Goal: Task Accomplishment & Management: Use online tool/utility

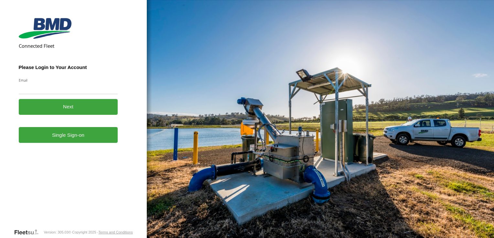
click at [79, 144] on form "Connected Fleet Please Login to Your Account Email Enter a valid login email ad…" at bounding box center [73, 122] width 109 height 213
click at [76, 109] on button "Next" at bounding box center [68, 107] width 99 height 16
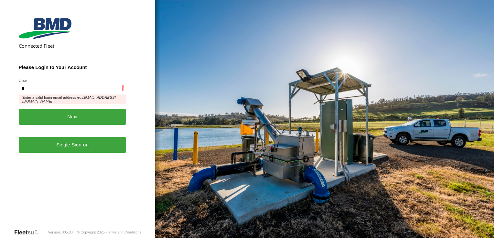
type input "**********"
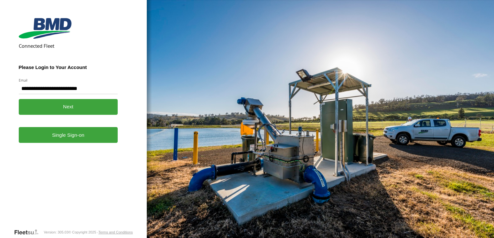
click at [67, 138] on link "Single Sign-on" at bounding box center [68, 135] width 99 height 16
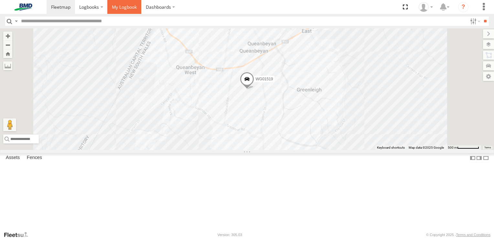
click at [121, 7] on span at bounding box center [124, 7] width 25 height 6
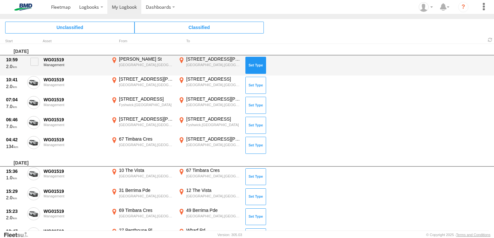
click at [252, 63] on button at bounding box center [255, 65] width 21 height 17
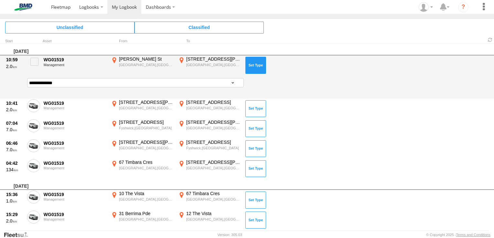
click at [253, 61] on button at bounding box center [255, 65] width 21 height 17
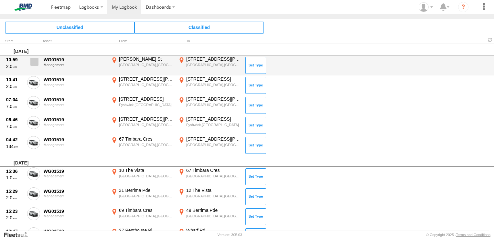
click at [34, 63] on span at bounding box center [34, 62] width 8 height 8
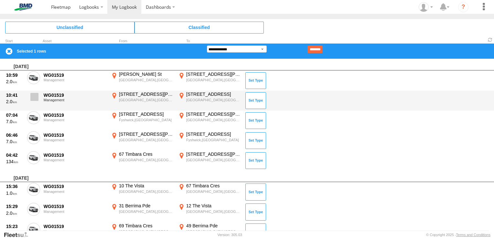
click at [35, 97] on span at bounding box center [34, 97] width 8 height 8
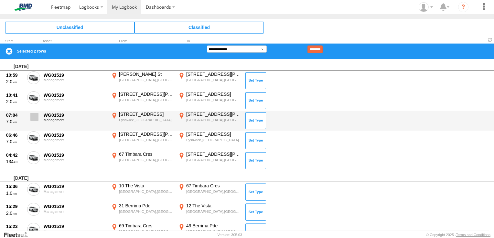
click at [32, 113] on span at bounding box center [34, 117] width 8 height 8
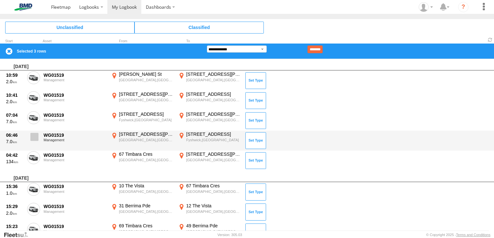
click at [34, 141] on label at bounding box center [33, 138] width 13 height 15
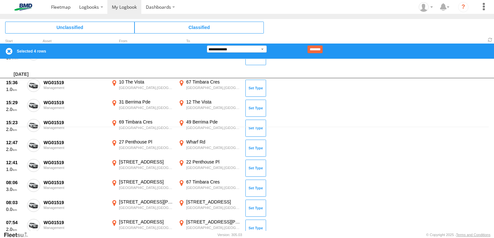
scroll to position [111, 0]
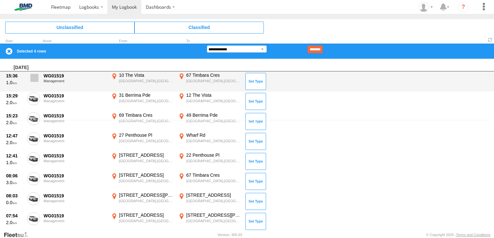
click at [36, 78] on span at bounding box center [34, 78] width 8 height 8
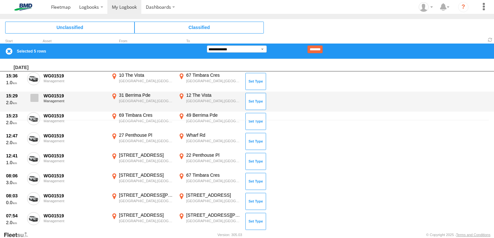
click at [30, 99] on span at bounding box center [34, 98] width 8 height 8
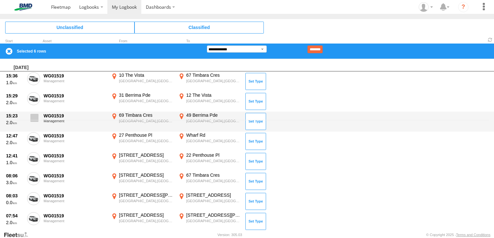
click at [31, 118] on span at bounding box center [34, 118] width 8 height 8
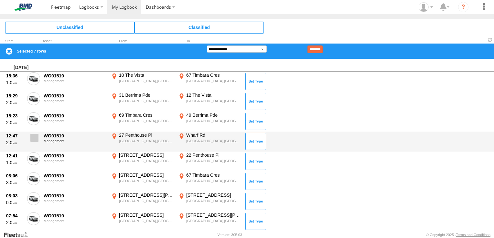
click at [35, 139] on span at bounding box center [34, 138] width 8 height 8
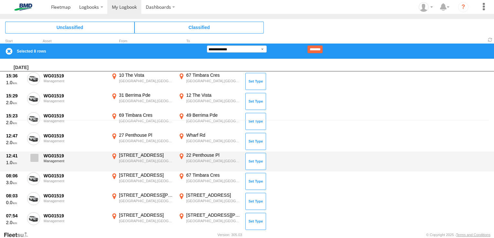
click at [36, 157] on span at bounding box center [34, 158] width 8 height 8
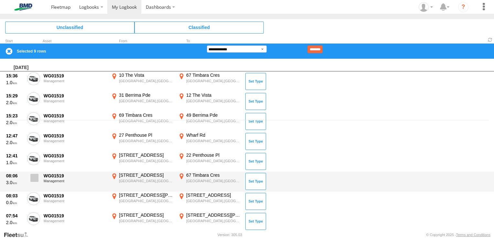
click at [34, 178] on span at bounding box center [34, 178] width 8 height 8
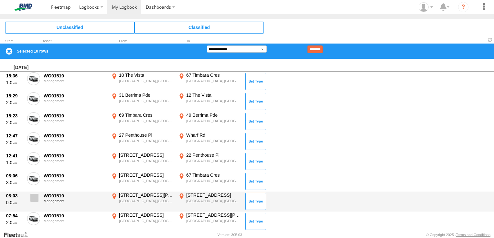
click at [33, 197] on span at bounding box center [34, 198] width 8 height 8
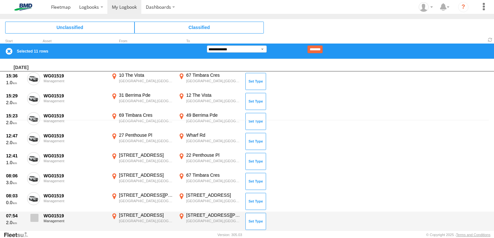
click at [34, 217] on span at bounding box center [34, 218] width 8 height 8
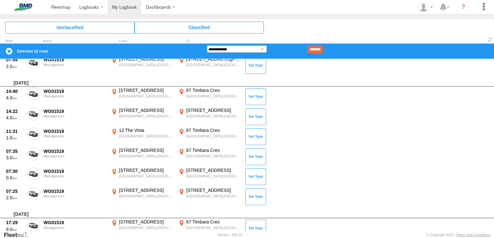
scroll to position [274, 0]
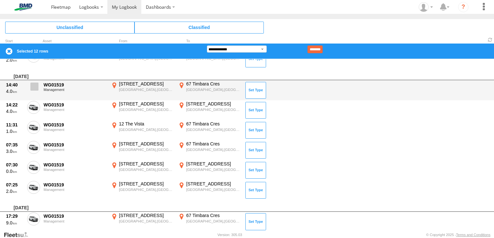
click at [36, 86] on span at bounding box center [34, 87] width 8 height 8
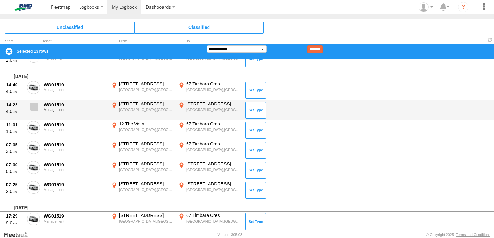
click at [33, 107] on span at bounding box center [34, 107] width 8 height 8
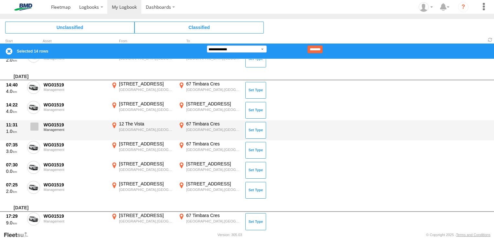
click at [33, 128] on span at bounding box center [34, 127] width 8 height 8
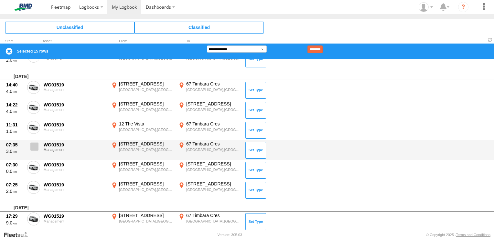
click at [32, 147] on span at bounding box center [34, 147] width 8 height 8
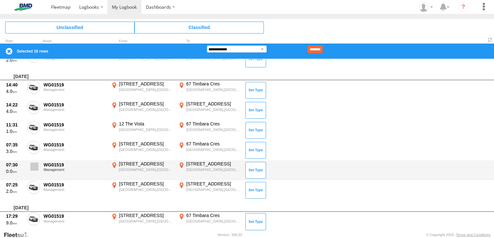
click at [32, 166] on span at bounding box center [34, 167] width 8 height 8
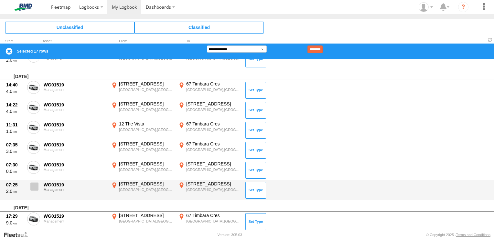
click at [35, 186] on span at bounding box center [34, 187] width 8 height 8
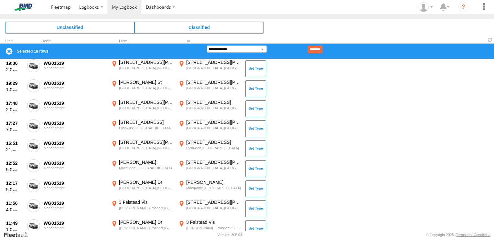
scroll to position [694, 0]
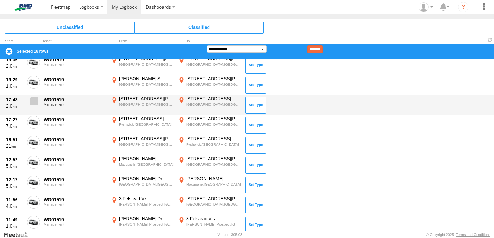
click at [34, 101] on span at bounding box center [34, 102] width 8 height 8
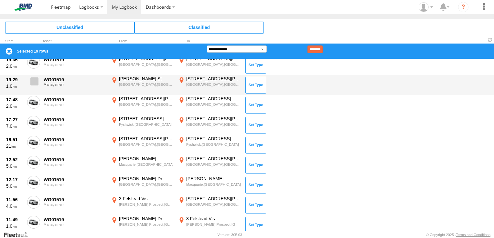
click at [36, 79] on span at bounding box center [34, 82] width 8 height 8
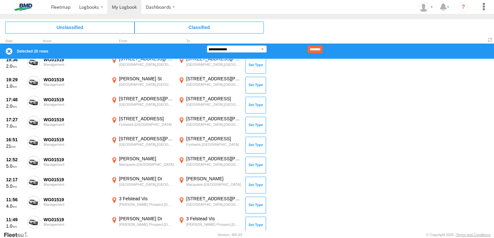
click at [491, 115] on div "Monday, 18th August 2025 10:59 2.0 WG01519 Management Collett St Queanbeyan,NSW…" at bounding box center [247, 145] width 494 height 172
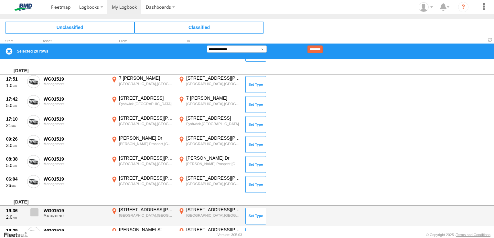
click at [32, 211] on span at bounding box center [34, 213] width 8 height 8
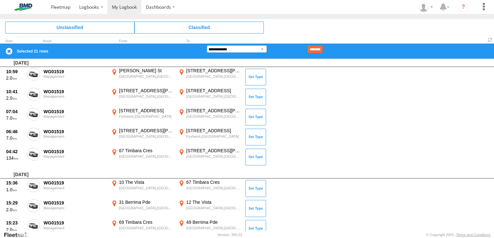
scroll to position [1072, 0]
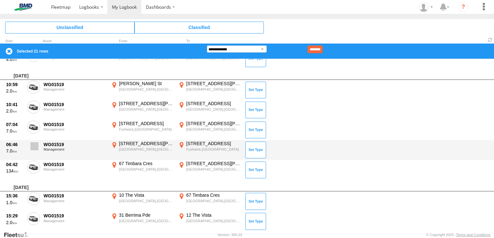
click at [34, 143] on span at bounding box center [34, 146] width 8 height 8
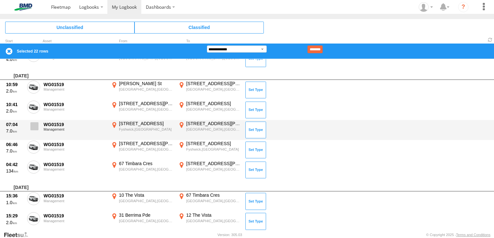
click at [34, 125] on span at bounding box center [34, 126] width 8 height 8
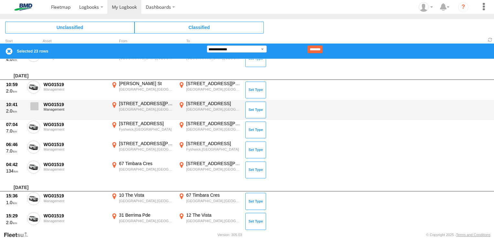
click at [34, 107] on span at bounding box center [34, 106] width 8 height 8
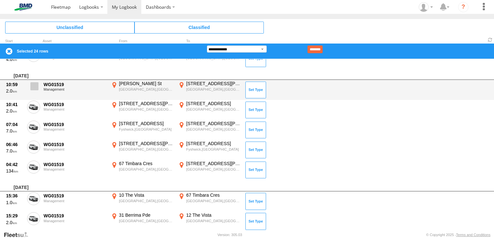
click at [35, 82] on span at bounding box center [34, 86] width 8 height 8
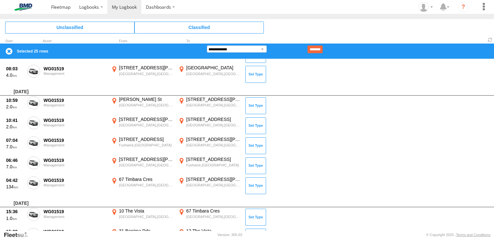
scroll to position [1047, 0]
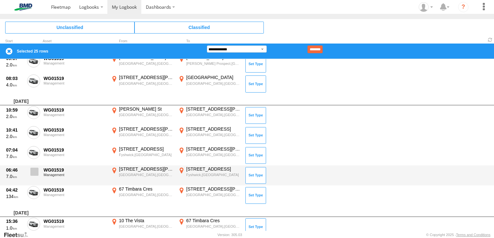
click at [35, 169] on span at bounding box center [34, 172] width 8 height 8
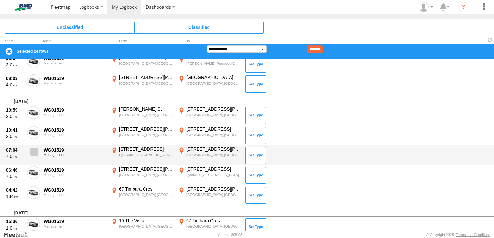
click at [36, 146] on label at bounding box center [33, 153] width 13 height 15
click at [37, 149] on span at bounding box center [34, 152] width 8 height 8
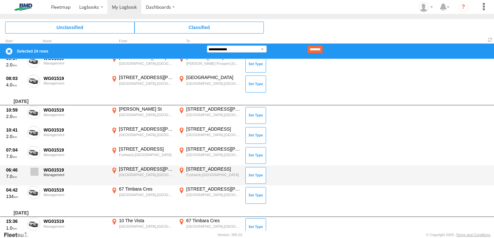
click at [35, 171] on span at bounding box center [34, 172] width 8 height 8
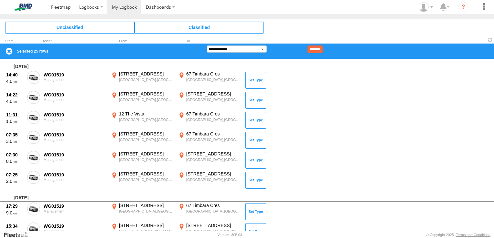
scroll to position [274, 0]
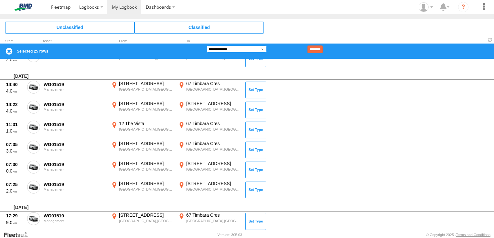
click at [261, 49] on select "**********" at bounding box center [237, 49] width 60 height 7
select select "**"
click at [207, 46] on select "**********" at bounding box center [237, 49] width 60 height 7
click at [322, 48] on input "********" at bounding box center [314, 50] width 15 height 8
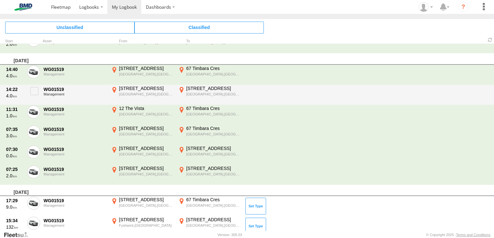
click at [296, 98] on div "14:22 4.0 WG01519 Management 26 Bayview St Surfside,NSW -35.7025 150.19092 38-4…" at bounding box center [247, 95] width 494 height 20
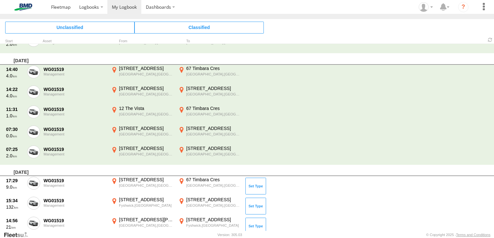
scroll to position [34, 0]
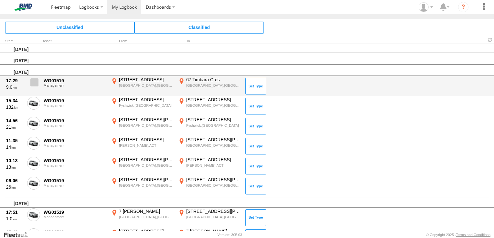
click at [36, 83] on span at bounding box center [34, 82] width 8 height 8
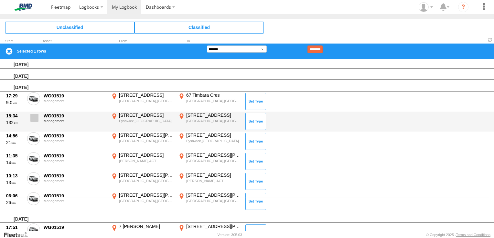
click at [32, 121] on label at bounding box center [33, 119] width 13 height 15
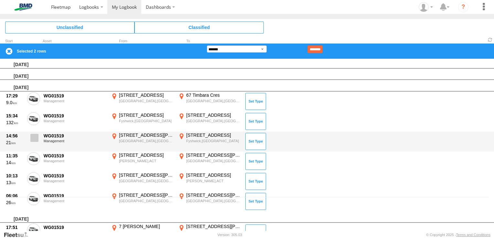
click at [34, 139] on span at bounding box center [34, 138] width 8 height 8
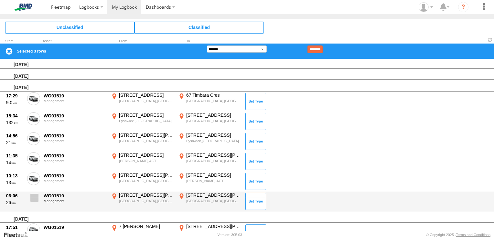
click at [41, 195] on div "06:06 26 WG01519 Management 27A Fergus Rd Queanbeyan,NSW -35.36129 149.22919 40…" at bounding box center [247, 202] width 494 height 20
click at [36, 197] on span at bounding box center [34, 198] width 8 height 8
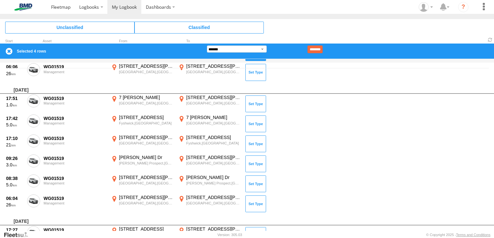
scroll to position [176, 0]
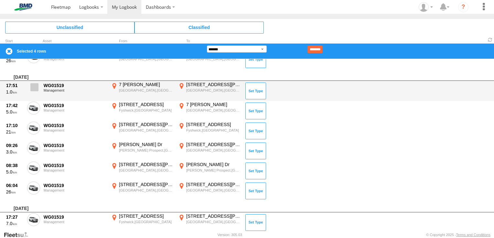
click at [33, 88] on span at bounding box center [34, 87] width 8 height 8
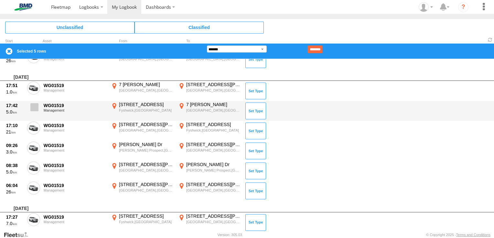
click at [35, 109] on span at bounding box center [34, 107] width 8 height 8
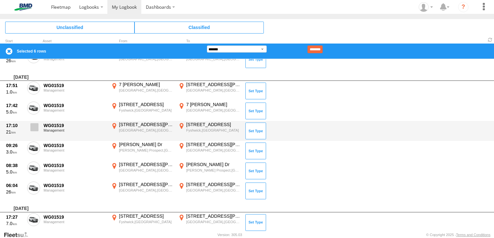
click at [36, 126] on span at bounding box center [34, 127] width 8 height 8
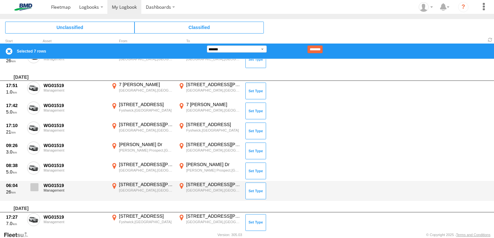
click at [34, 185] on span at bounding box center [34, 187] width 8 height 8
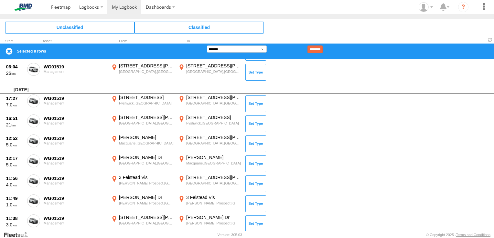
scroll to position [305, 0]
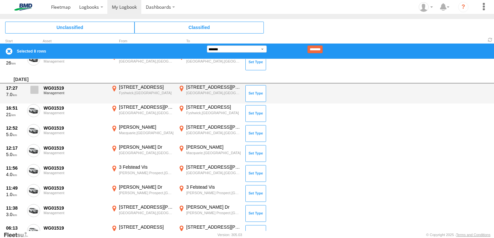
click at [34, 88] on span at bounding box center [34, 90] width 8 height 8
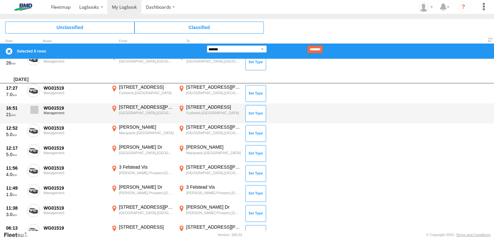
click at [33, 110] on span at bounding box center [34, 110] width 8 height 8
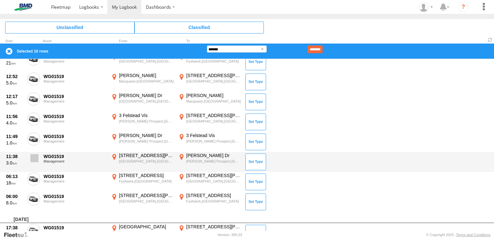
scroll to position [369, 0]
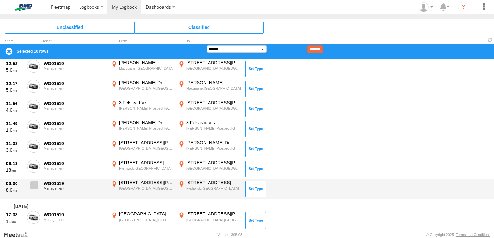
click at [36, 184] on span at bounding box center [34, 186] width 8 height 8
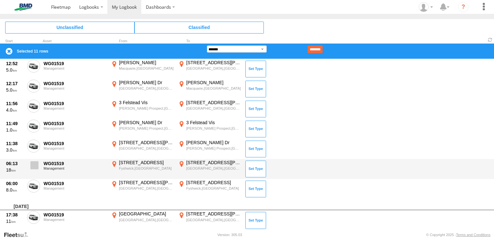
click at [35, 166] on span at bounding box center [34, 165] width 8 height 8
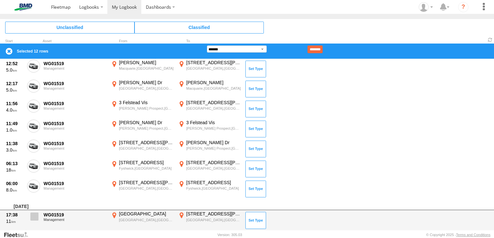
click at [36, 213] on span at bounding box center [34, 217] width 8 height 8
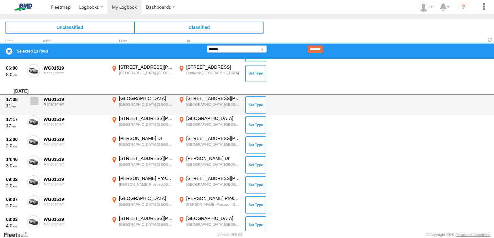
scroll to position [486, 0]
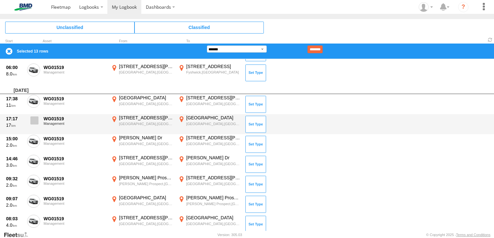
click at [34, 121] on span at bounding box center [34, 121] width 8 height 8
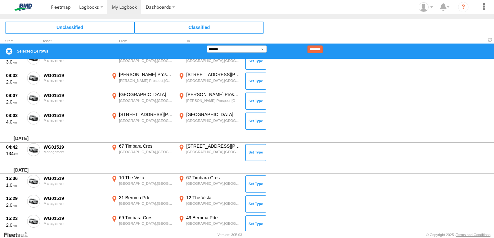
scroll to position [602, 0]
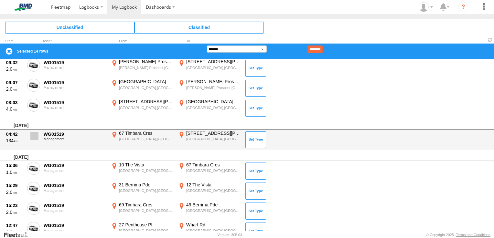
click at [36, 135] on span at bounding box center [34, 136] width 8 height 8
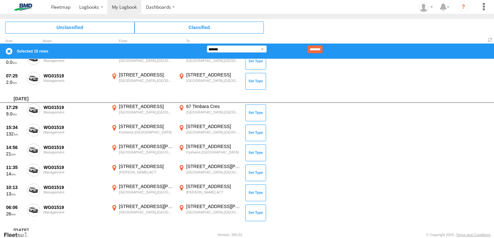
scroll to position [977, 0]
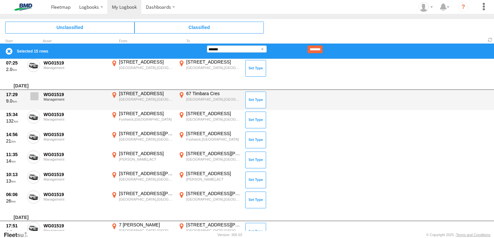
click at [35, 95] on span at bounding box center [34, 96] width 8 height 8
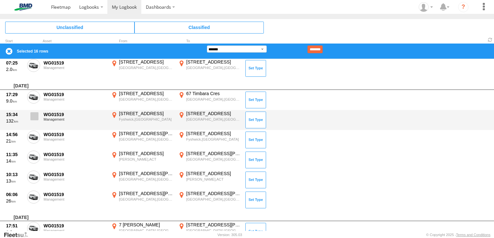
click at [33, 118] on span at bounding box center [34, 116] width 8 height 8
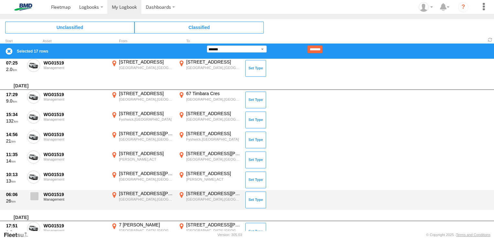
click at [33, 197] on span at bounding box center [34, 196] width 8 height 8
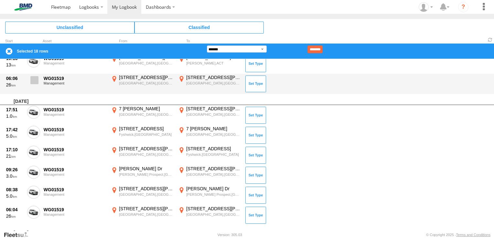
scroll to position [1106, 0]
